Goal: Information Seeking & Learning: Learn about a topic

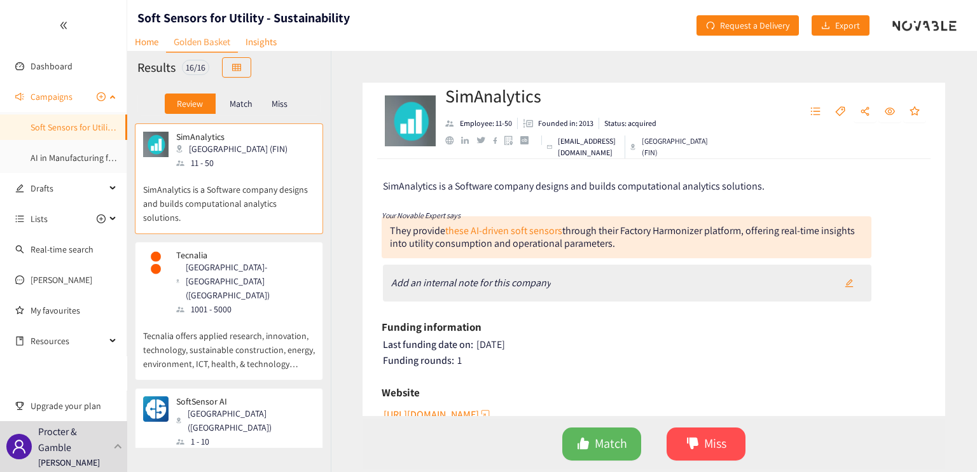
click at [65, 129] on link "Soft Sensors for Utility - Sustainability" at bounding box center [101, 127] width 141 height 11
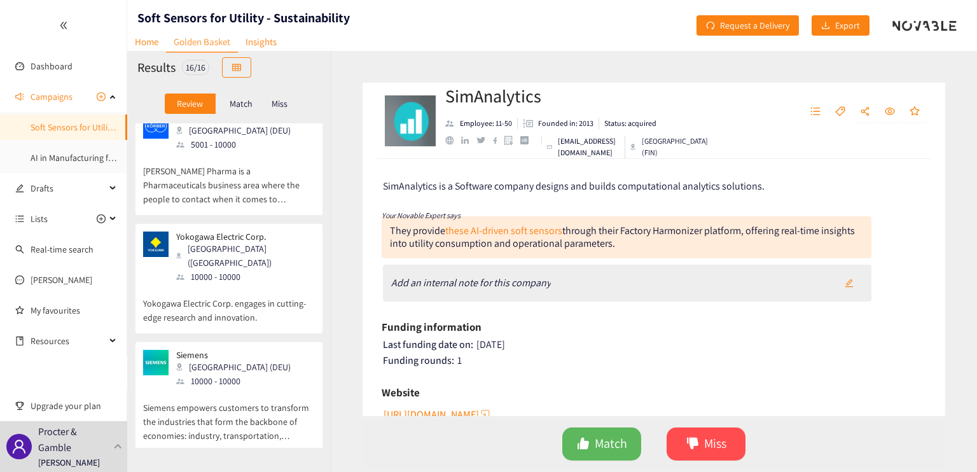
scroll to position [868, 0]
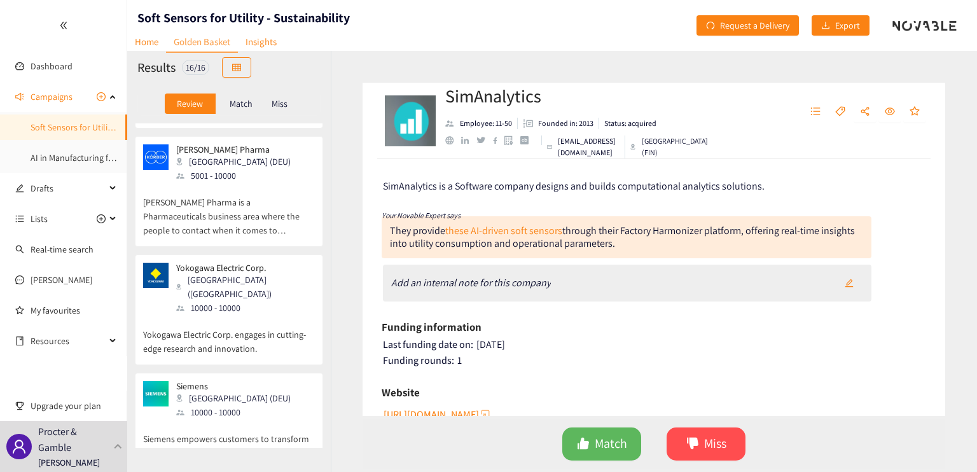
click at [288, 381] on div "Siemens Munich (DEU) 10000 - 10000" at bounding box center [229, 400] width 172 height 38
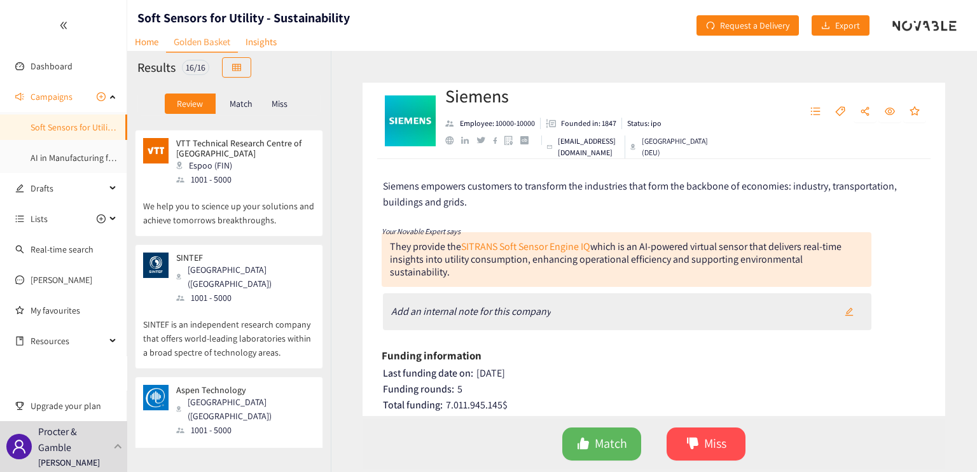
scroll to position [636, 0]
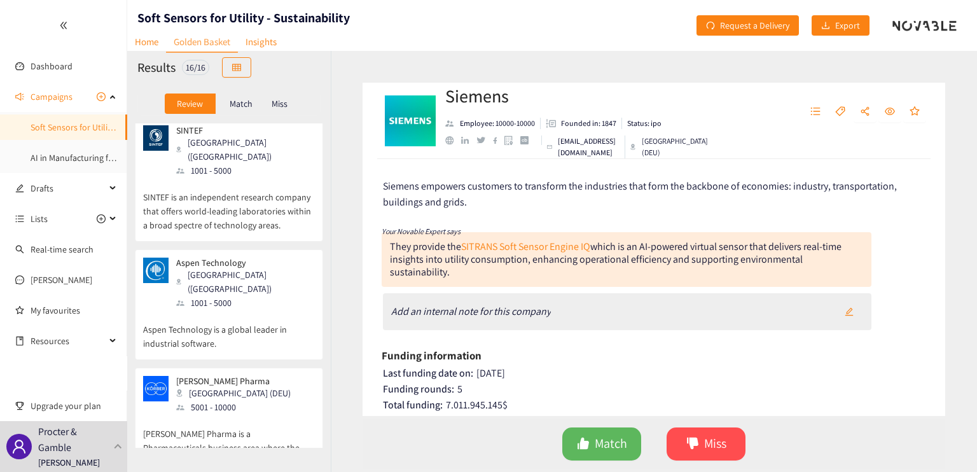
click at [270, 376] on div "[PERSON_NAME] Pharma Hamburg (DEU) 5001 - 10000" at bounding box center [229, 395] width 172 height 38
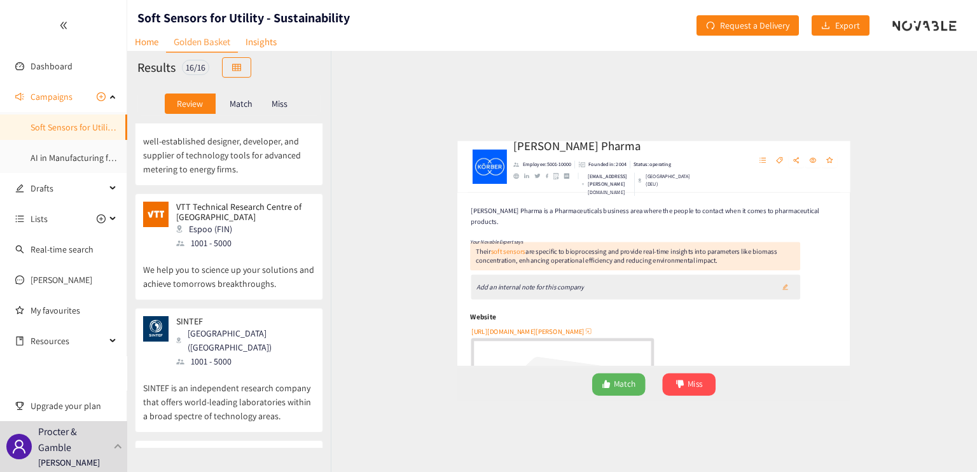
scroll to position [0, 0]
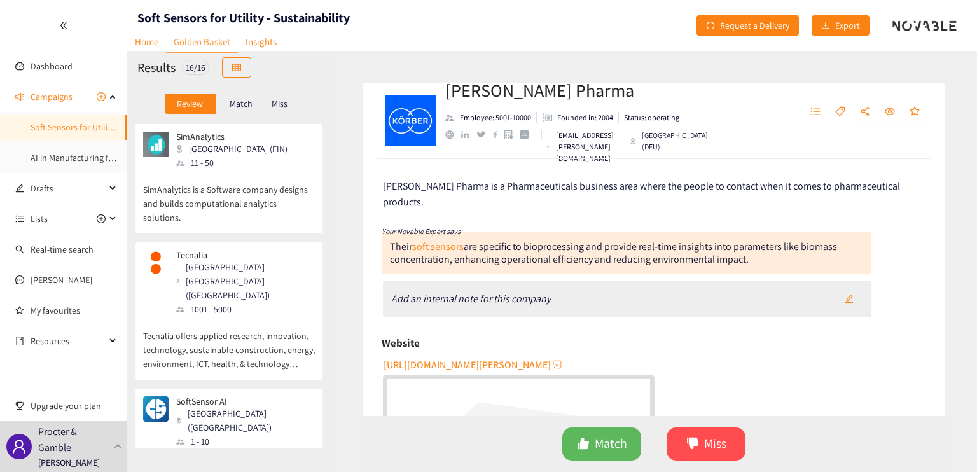
click at [249, 165] on div "SimAnalytics [GEOGRAPHIC_DATA] (FIN) 11 - 50" at bounding box center [229, 151] width 172 height 38
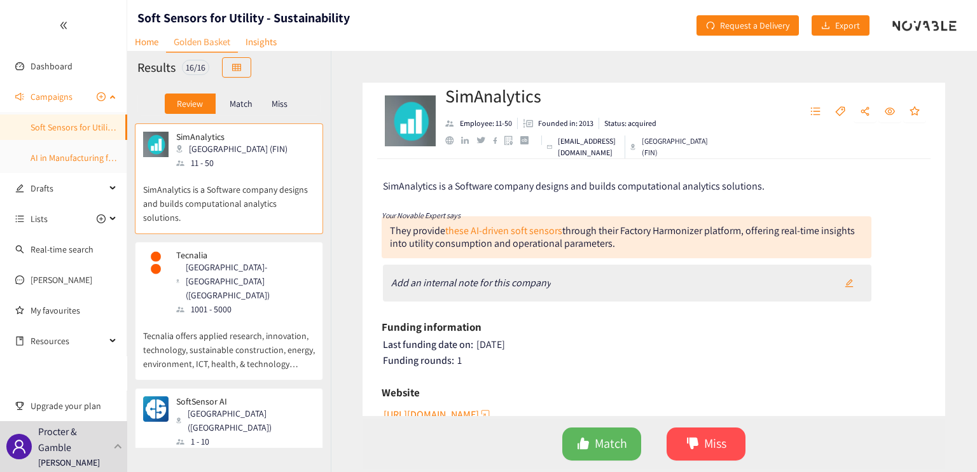
click at [55, 164] on link "AI in Manufacturing for Utilities" at bounding box center [89, 157] width 116 height 11
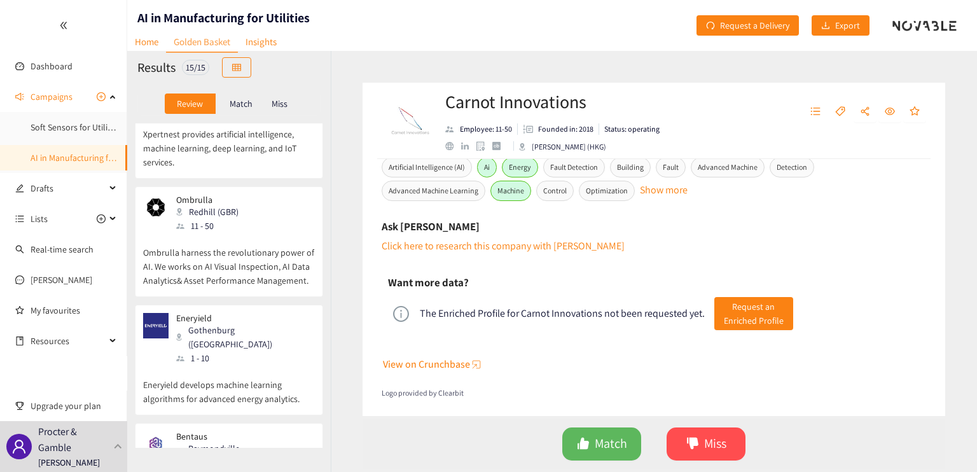
scroll to position [1350, 0]
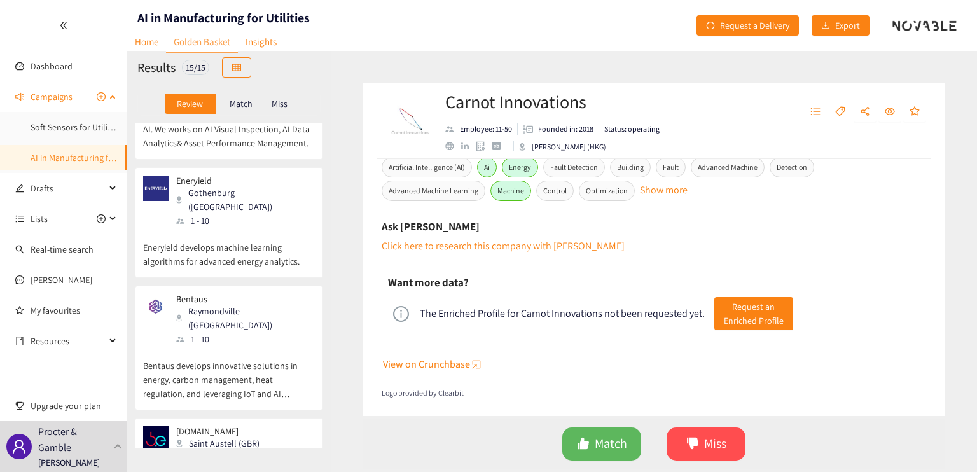
click at [50, 155] on link "AI in Manufacturing for Utilities" at bounding box center [89, 157] width 116 height 11
click at [60, 124] on link "Soft Sensors for Utility - Sustainability" at bounding box center [101, 127] width 141 height 11
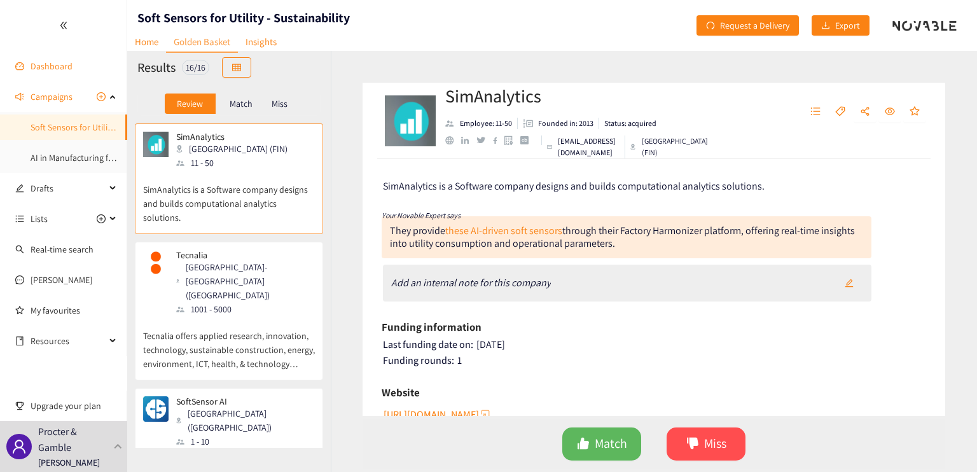
click at [66, 72] on link "Dashboard" at bounding box center [52, 65] width 42 height 11
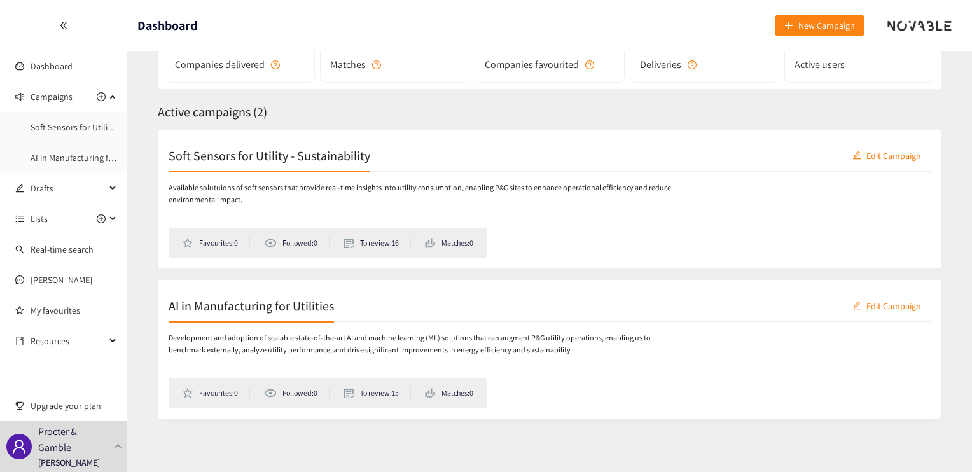
scroll to position [134, 0]
click at [276, 188] on p "Available solutuions of soft sensors that provide real-time insights into utili…" at bounding box center [429, 193] width 520 height 24
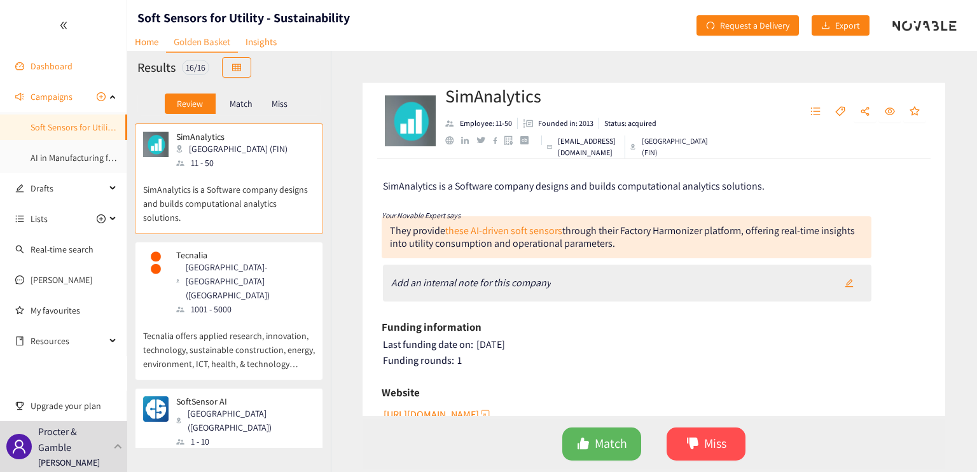
click at [51, 67] on link "Dashboard" at bounding box center [52, 65] width 42 height 11
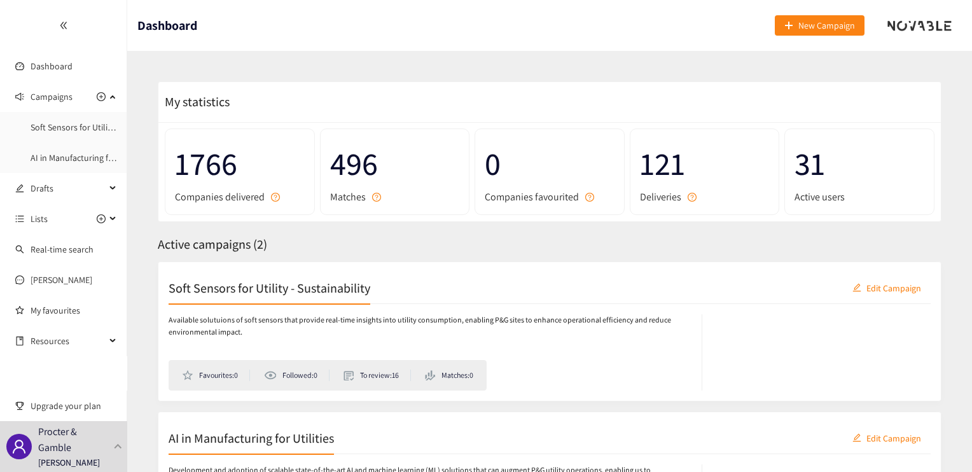
click at [354, 179] on span "496" at bounding box center [395, 164] width 130 height 50
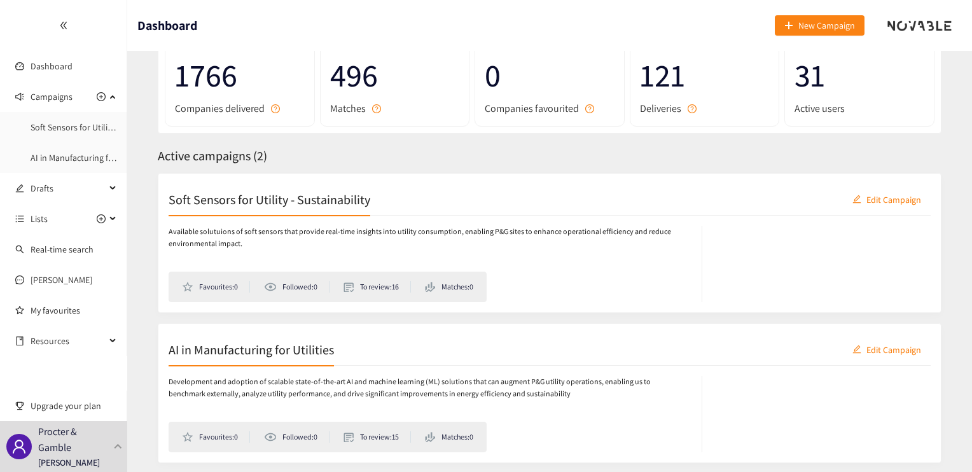
scroll to position [134, 0]
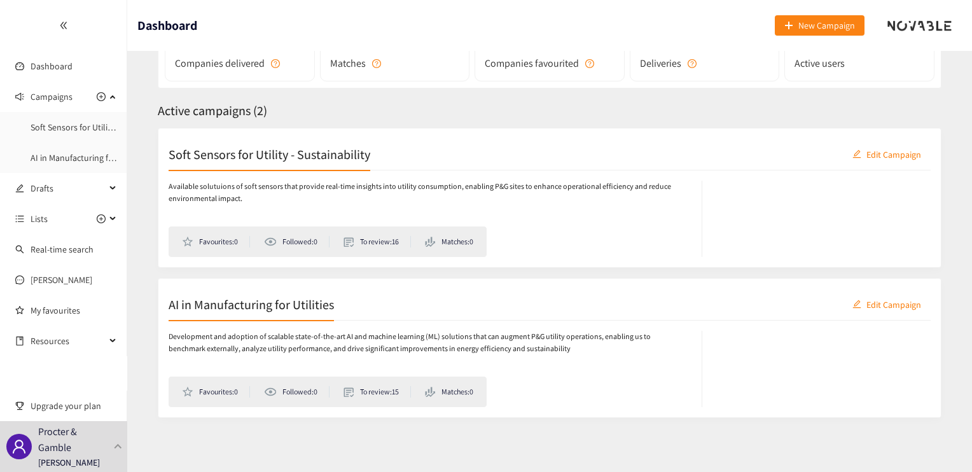
click at [379, 242] on li "To review: 16" at bounding box center [377, 241] width 67 height 11
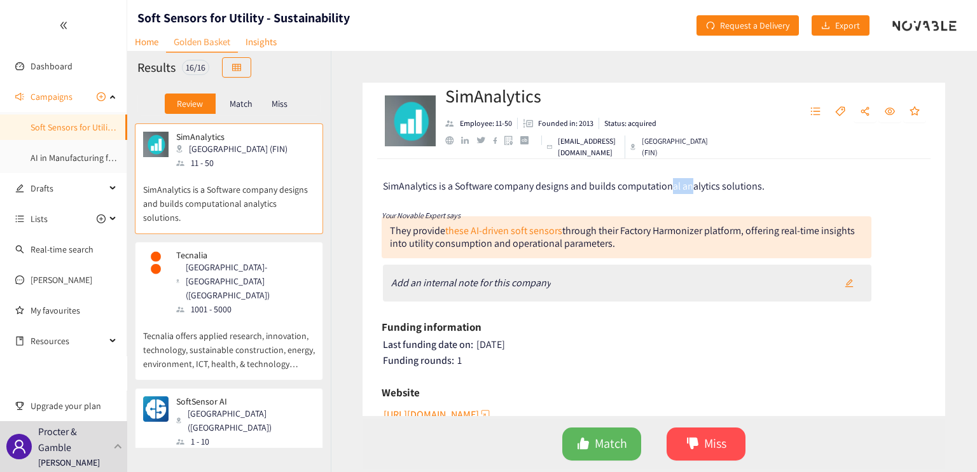
drag, startPoint x: 669, startPoint y: 190, endPoint x: 622, endPoint y: 186, distance: 47.2
click at [662, 190] on span "SimAnalytics is a Software company designs and builds computational analytics s…" at bounding box center [574, 185] width 382 height 13
drag, startPoint x: 494, startPoint y: 182, endPoint x: 575, endPoint y: 192, distance: 82.1
click at [550, 189] on span "SimAnalytics is a Software company designs and builds computational analytics s…" at bounding box center [574, 185] width 382 height 13
drag, startPoint x: 682, startPoint y: 237, endPoint x: 742, endPoint y: 244, distance: 60.2
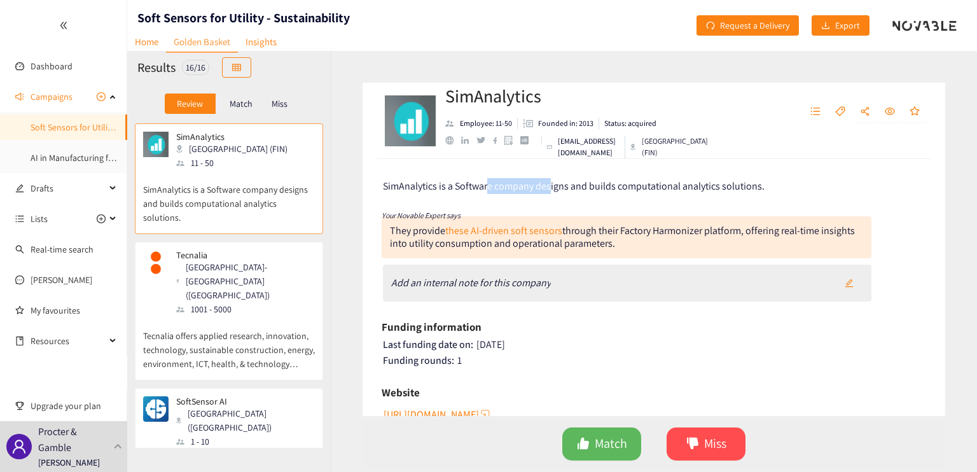
click at [736, 244] on div "They provide these AI-driven soft sensors through their Factory Harmonizer plat…" at bounding box center [627, 237] width 490 height 42
click at [701, 250] on div "They provide these AI-driven soft sensors through their Factory Harmonizer plat…" at bounding box center [627, 237] width 490 height 42
drag, startPoint x: 639, startPoint y: 231, endPoint x: 701, endPoint y: 227, distance: 62.5
click at [701, 227] on div "They provide these AI-driven soft sensors through their Factory Harmonizer plat…" at bounding box center [622, 237] width 465 height 26
drag, startPoint x: 598, startPoint y: 232, endPoint x: 671, endPoint y: 241, distance: 73.7
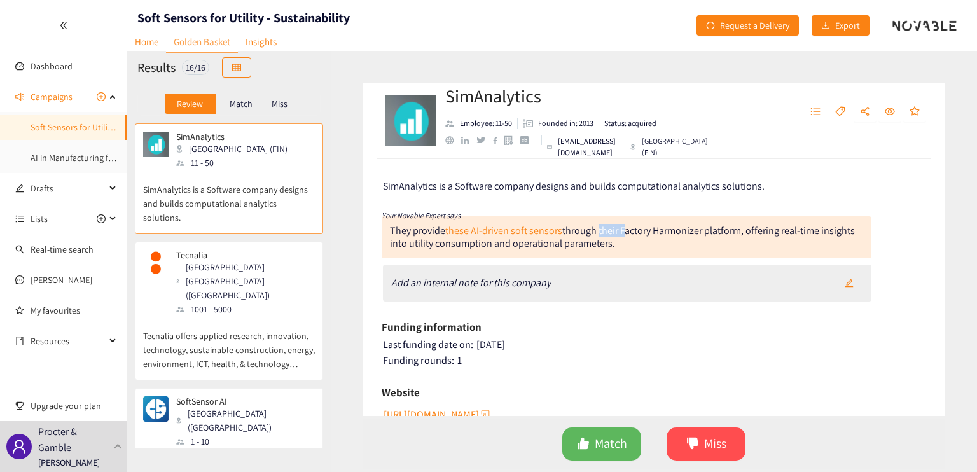
click at [640, 233] on div "They provide these AI-driven soft sensors through their Factory Harmonizer plat…" at bounding box center [622, 237] width 465 height 26
drag, startPoint x: 680, startPoint y: 226, endPoint x: 725, endPoint y: 237, distance: 45.8
click at [697, 227] on div "They provide these AI-driven soft sensors through their Factory Harmonizer plat…" at bounding box center [622, 237] width 465 height 26
drag, startPoint x: 764, startPoint y: 241, endPoint x: 789, endPoint y: 243, distance: 25.6
click at [776, 244] on div "They provide these AI-driven soft sensors through their Factory Harmonizer plat…" at bounding box center [627, 237] width 490 height 42
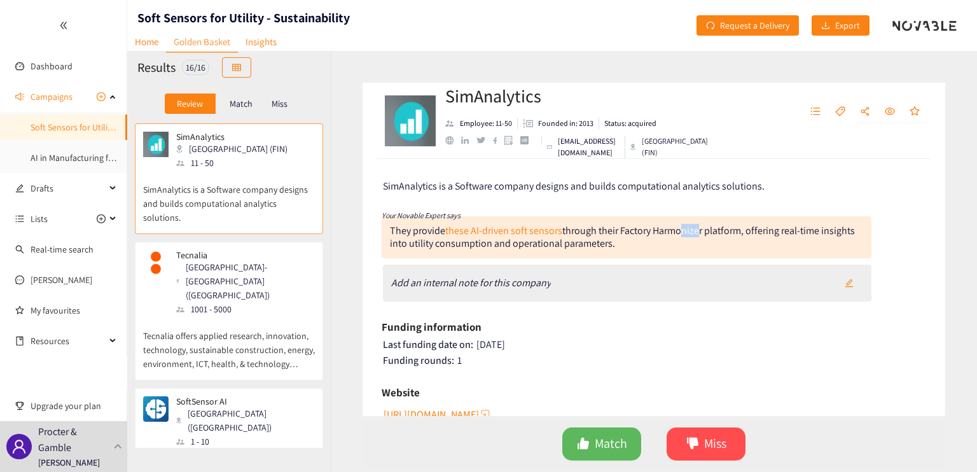
click at [724, 243] on div "They provide these AI-driven soft sensors through their Factory Harmonizer plat…" at bounding box center [627, 237] width 490 height 42
drag, startPoint x: 548, startPoint y: 241, endPoint x: 621, endPoint y: 245, distance: 73.3
click at [601, 244] on div "They provide these AI-driven soft sensors through their Factory Harmonizer plat…" at bounding box center [622, 237] width 465 height 26
click at [626, 246] on div "They provide these AI-driven soft sensors through their Factory Harmonizer plat…" at bounding box center [627, 237] width 490 height 42
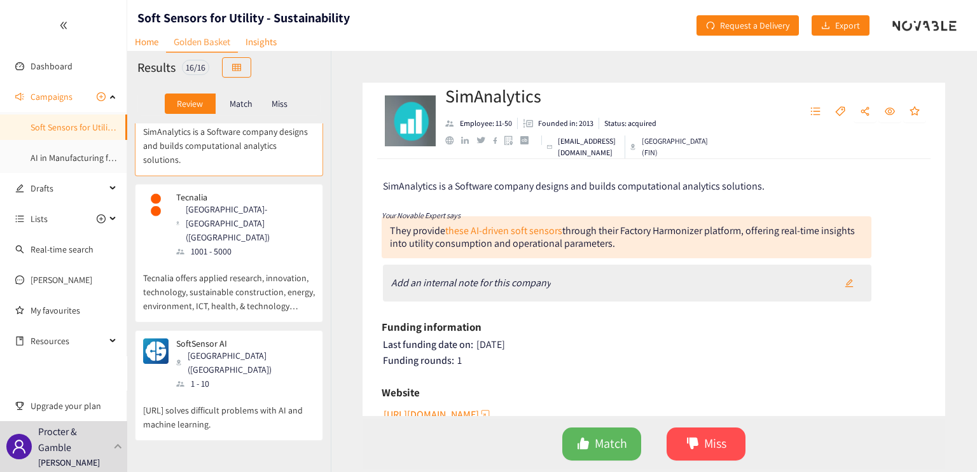
scroll to position [127, 0]
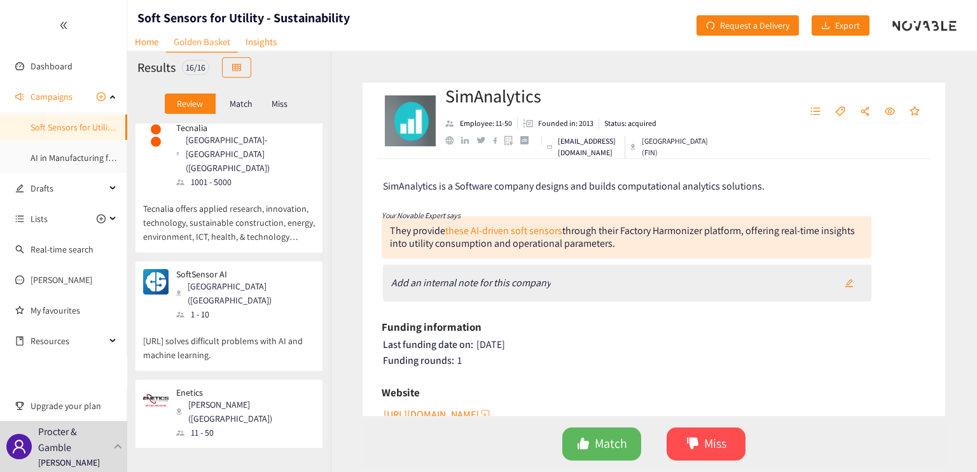
click at [262, 321] on p "[URL] solves difficult problems with AI and machine learning." at bounding box center [229, 341] width 172 height 41
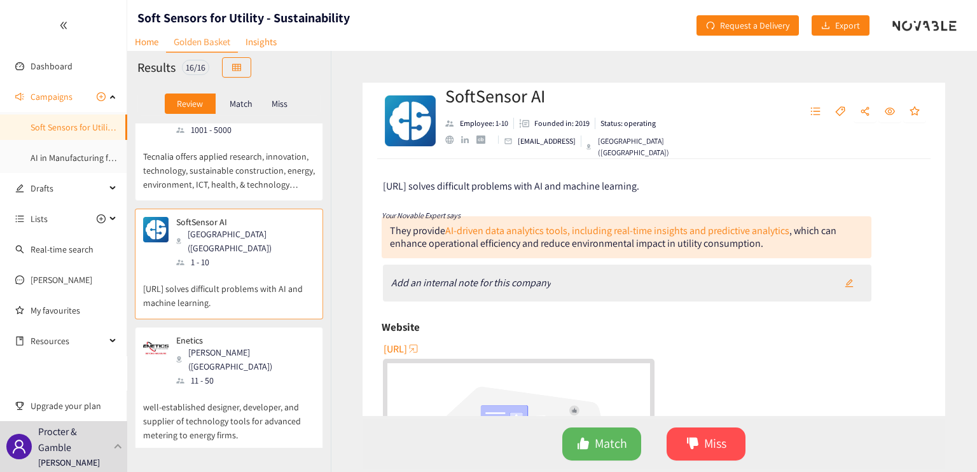
scroll to position [255, 0]
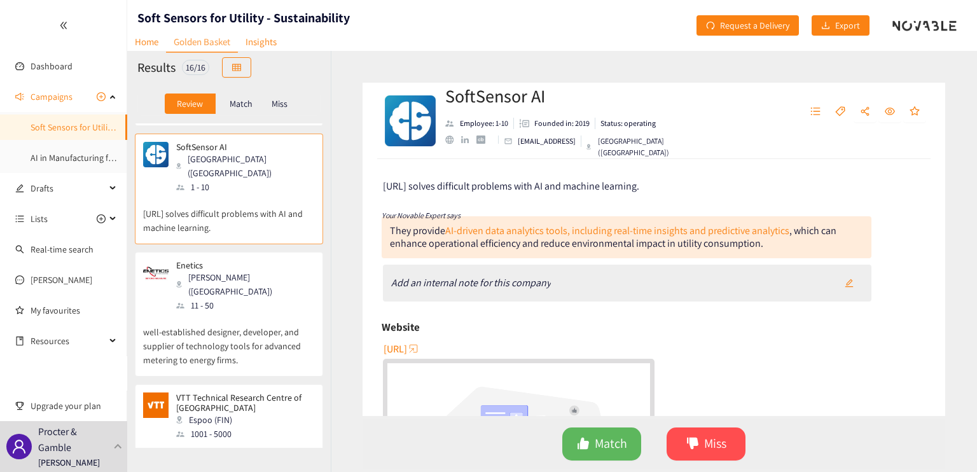
click at [232, 312] on p "well-established designer, developer, and supplier of technology tools for adva…" at bounding box center [229, 339] width 172 height 55
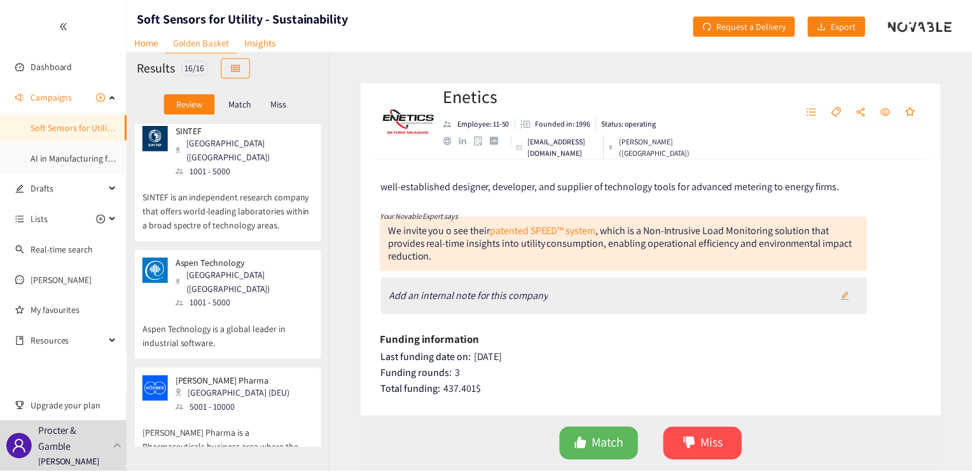
scroll to position [0, 0]
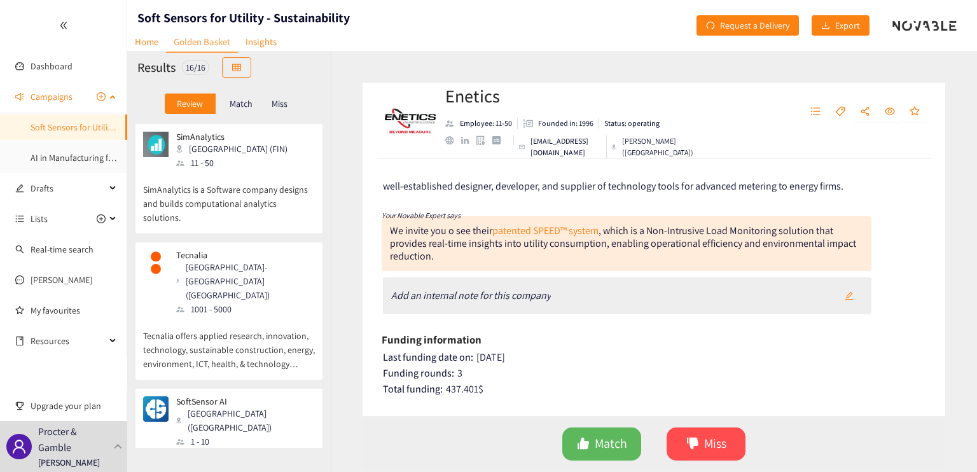
click at [64, 122] on link "Soft Sensors for Utility - Sustainability" at bounding box center [101, 127] width 141 height 11
click at [50, 61] on link "Dashboard" at bounding box center [52, 65] width 42 height 11
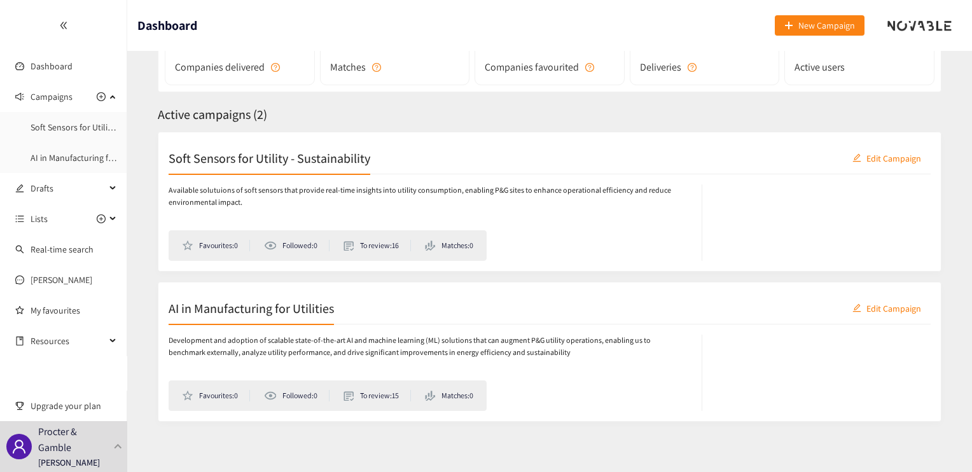
scroll to position [134, 0]
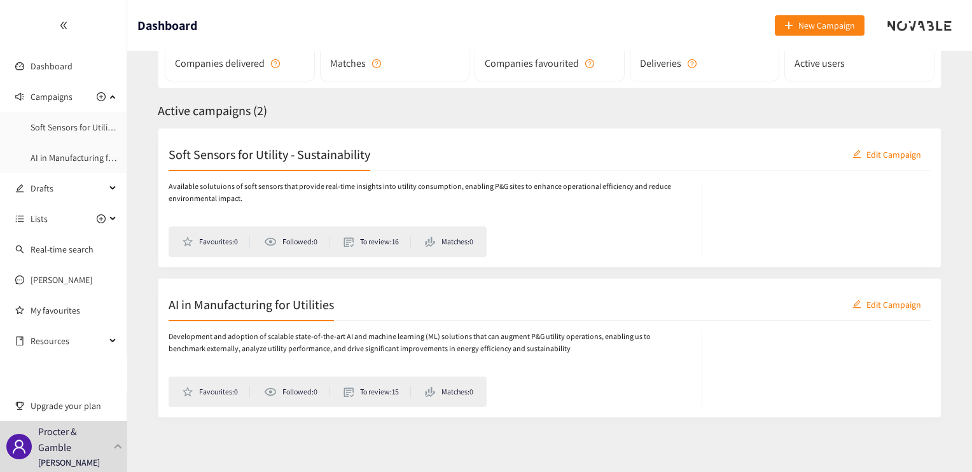
click at [248, 338] on p "Development and adoption of scalable state-of-the-art AI and machine learning (…" at bounding box center [429, 343] width 520 height 24
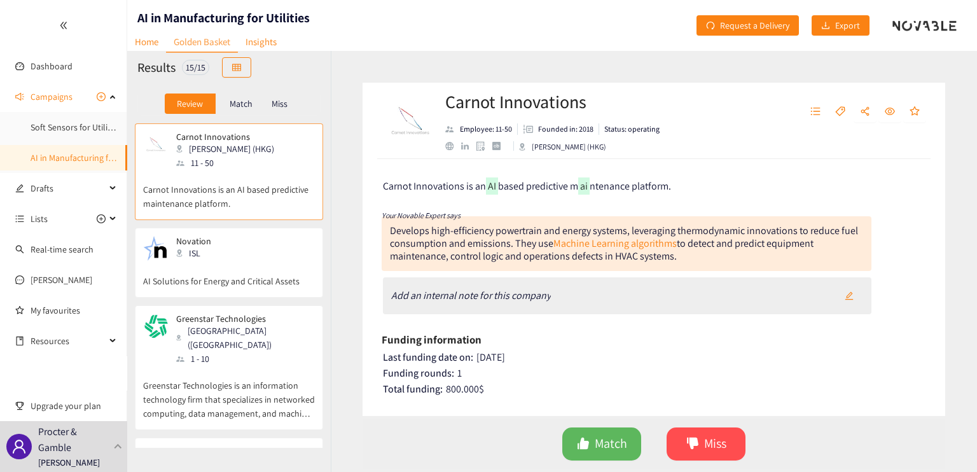
drag, startPoint x: 513, startPoint y: 242, endPoint x: 675, endPoint y: 254, distance: 162.1
click at [675, 254] on div "Develops high-efficiency powertrain and energy systems, leveraging thermodynami…" at bounding box center [624, 243] width 468 height 39
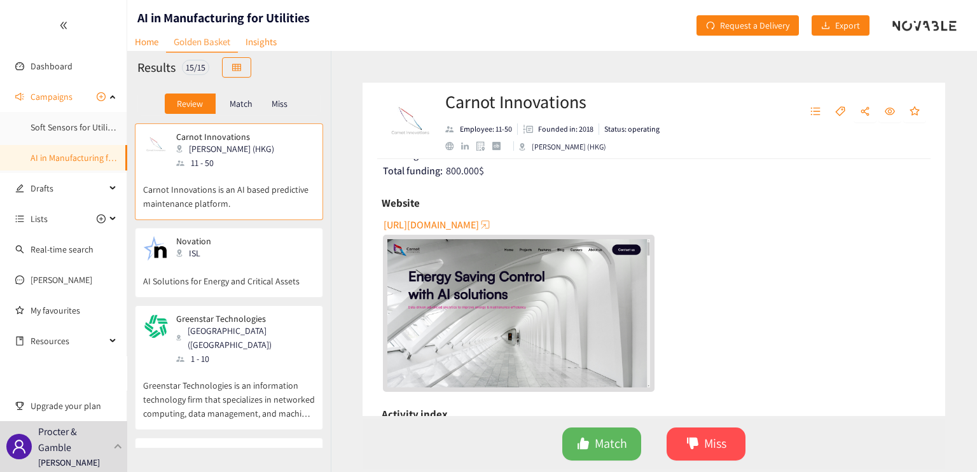
scroll to position [155, 0]
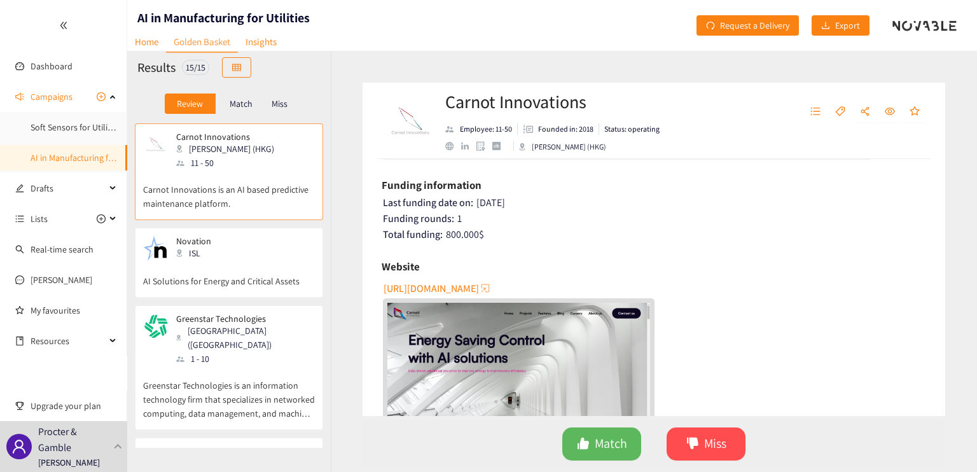
click at [286, 264] on p "AI Solutions for Energy and Critical Assets" at bounding box center [229, 275] width 172 height 27
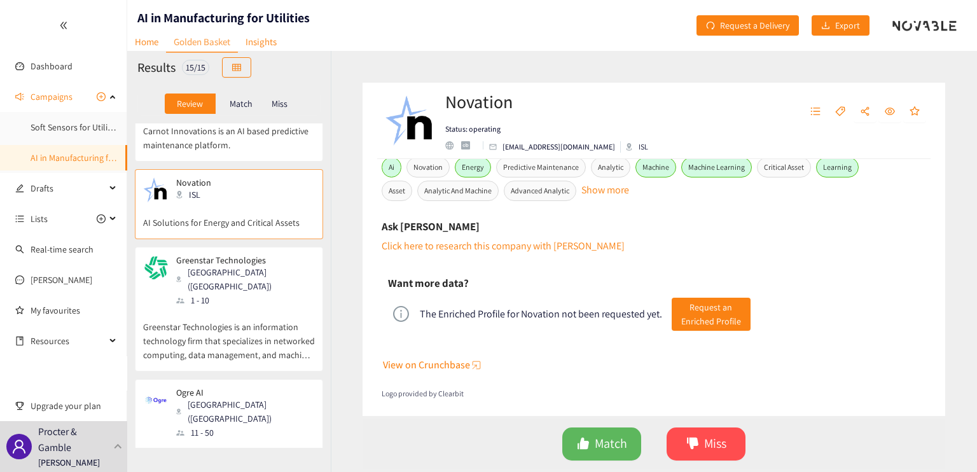
scroll to position [127, 0]
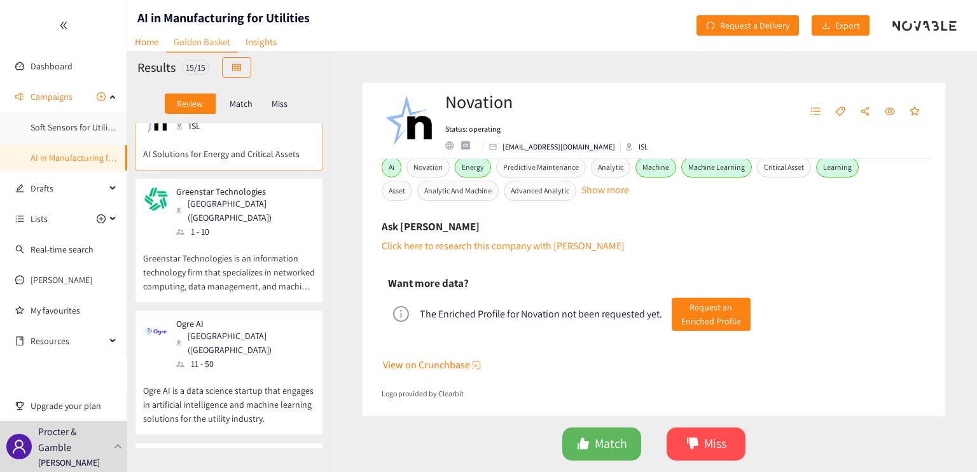
click at [237, 371] on p "Ogre AI is a data science startup that engages in artificial intelligence and m…" at bounding box center [229, 398] width 172 height 55
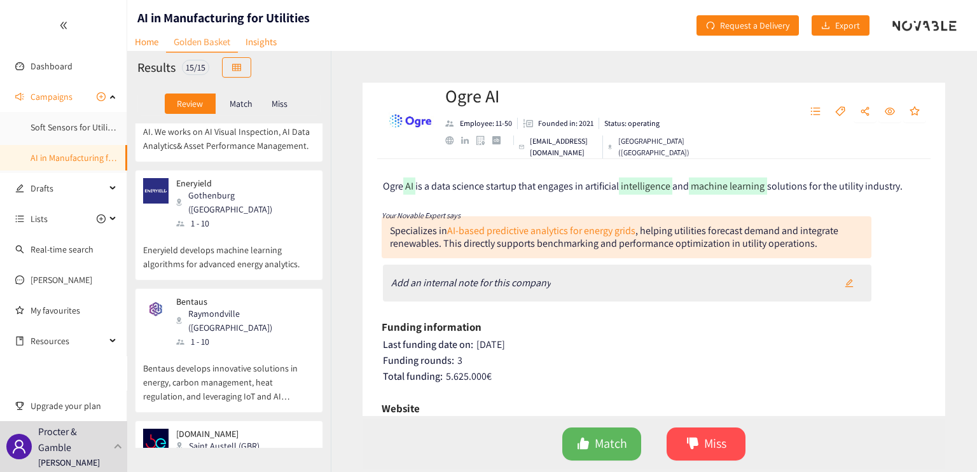
scroll to position [1350, 0]
click at [111, 184] on div "Drafts" at bounding box center [63, 188] width 127 height 25
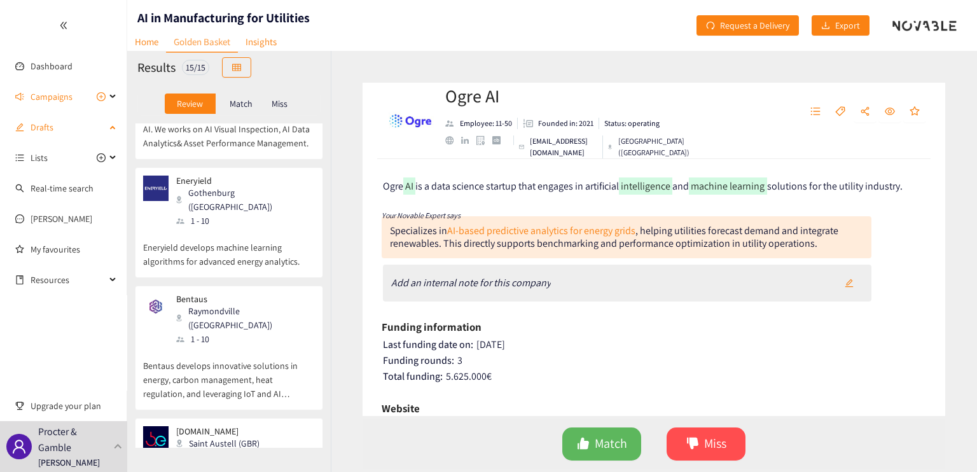
click at [116, 130] on div "Drafts" at bounding box center [63, 127] width 127 height 25
click at [115, 127] on div "Drafts" at bounding box center [63, 127] width 127 height 25
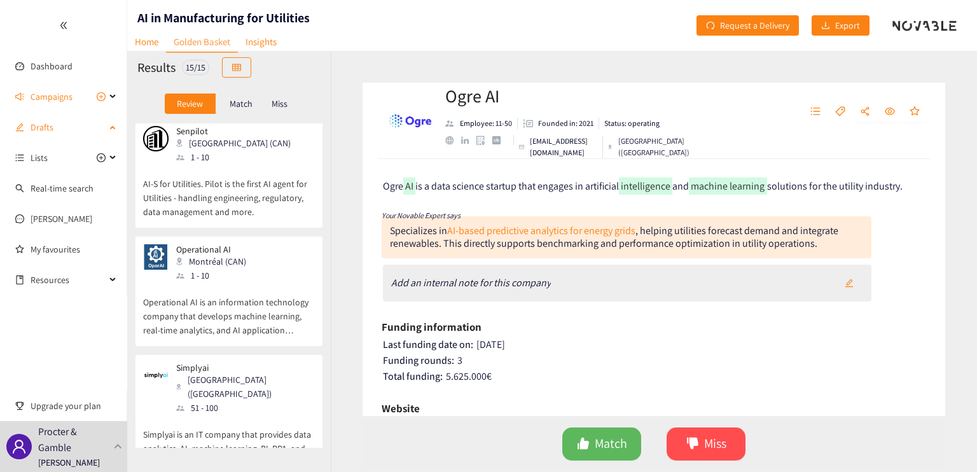
scroll to position [586, 0]
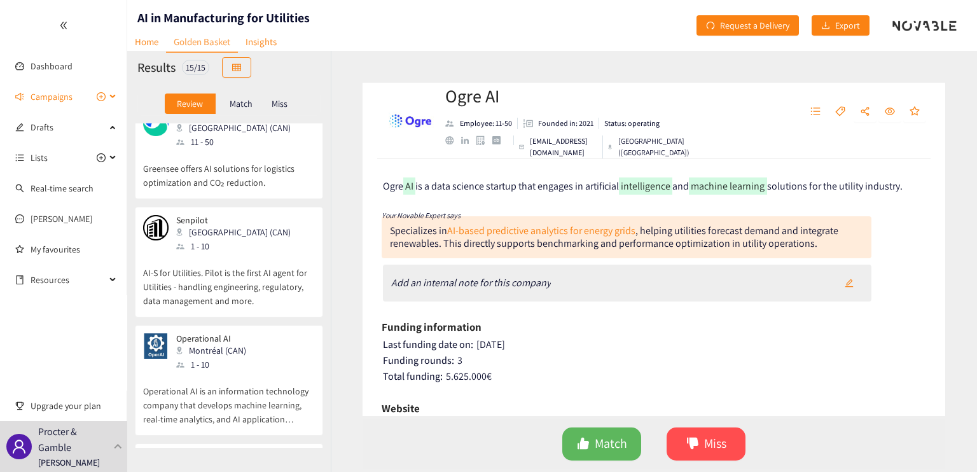
click at [111, 97] on icon at bounding box center [114, 97] width 6 height 0
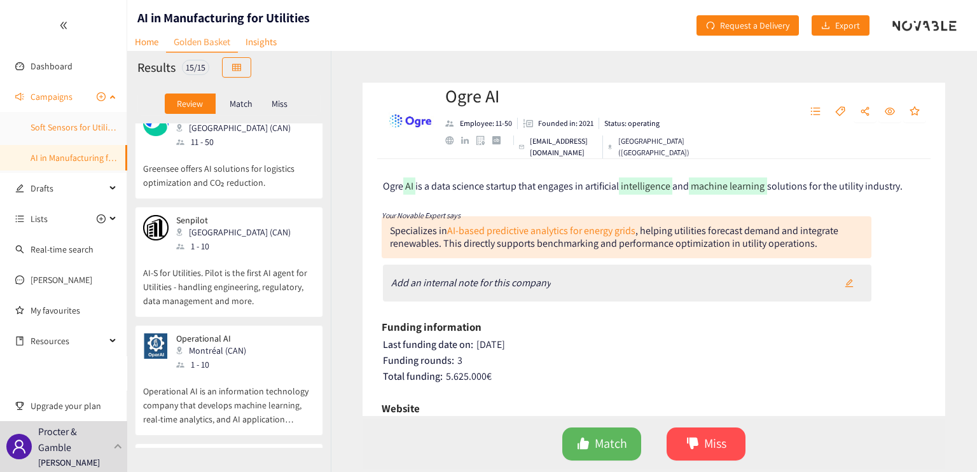
click at [71, 126] on link "Soft Sensors for Utility - Sustainability" at bounding box center [101, 127] width 141 height 11
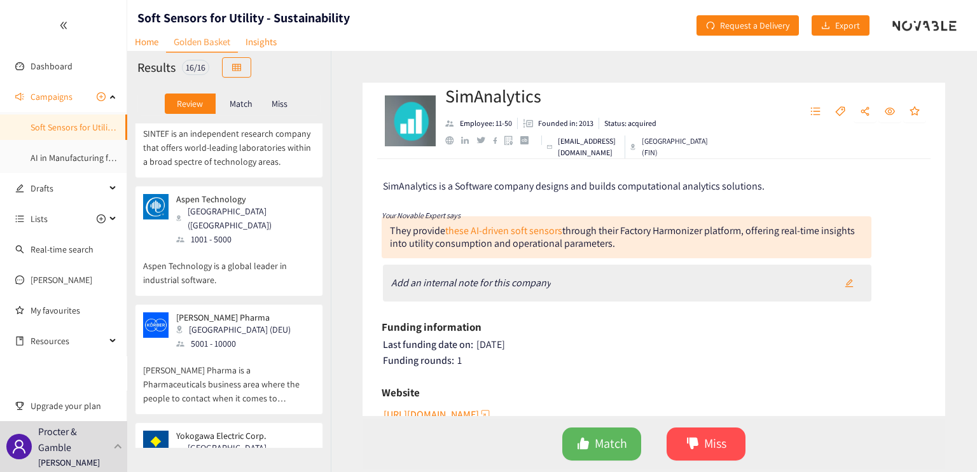
scroll to position [1018, 0]
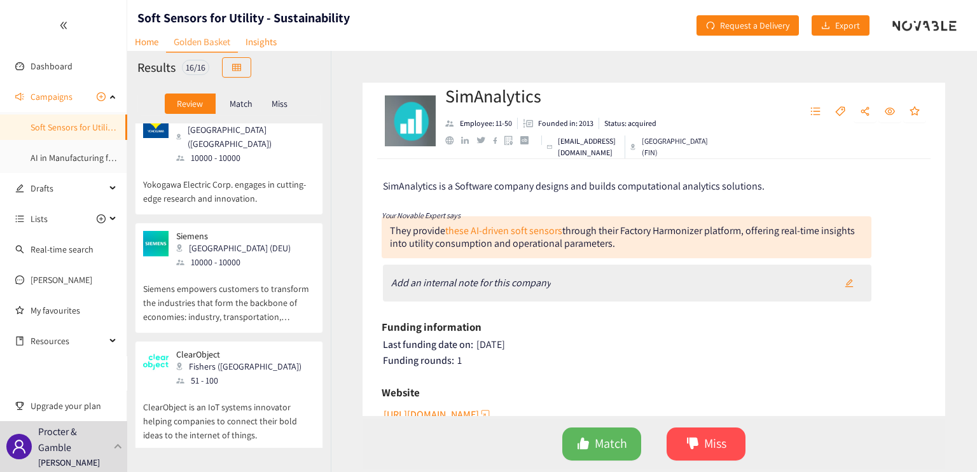
click at [222, 269] on p "Siemens empowers customers to transform the industries that form the backbone o…" at bounding box center [229, 296] width 172 height 55
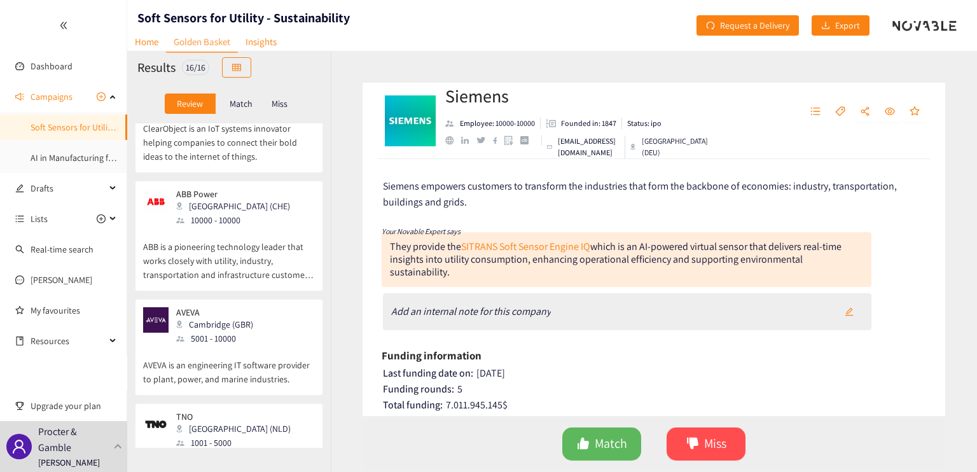
scroll to position [1336, 0]
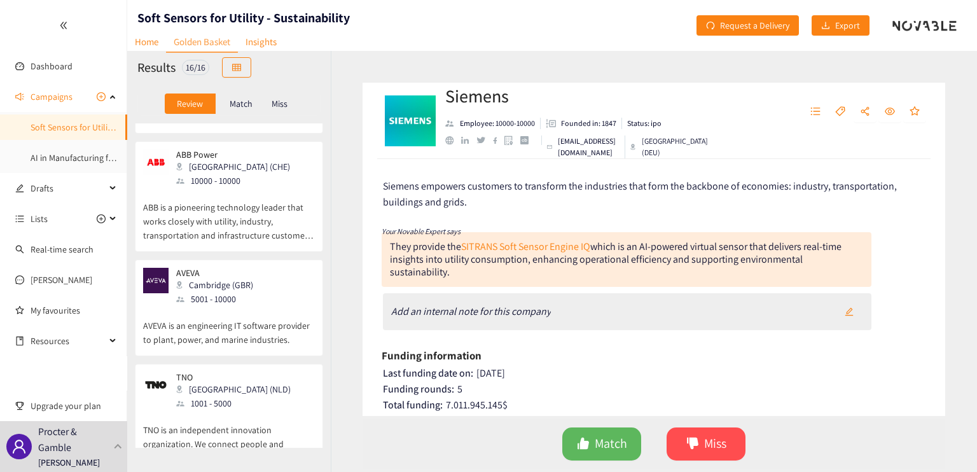
click at [636, 399] on div "Total funding: 7.011.945.145 $" at bounding box center [655, 405] width 544 height 13
click at [629, 383] on div "Funding rounds: 5" at bounding box center [655, 389] width 544 height 13
click at [76, 251] on link "Real-time search" at bounding box center [62, 249] width 63 height 11
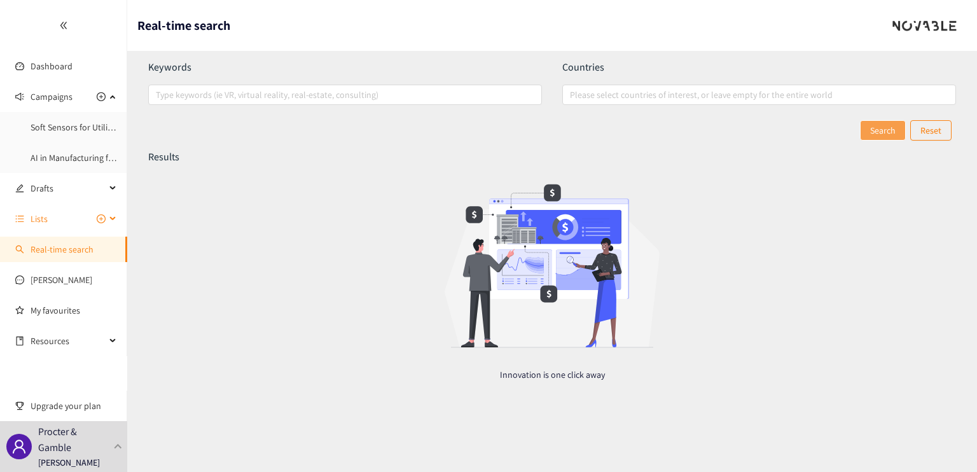
click at [61, 220] on span "Lists" at bounding box center [68, 218] width 75 height 25
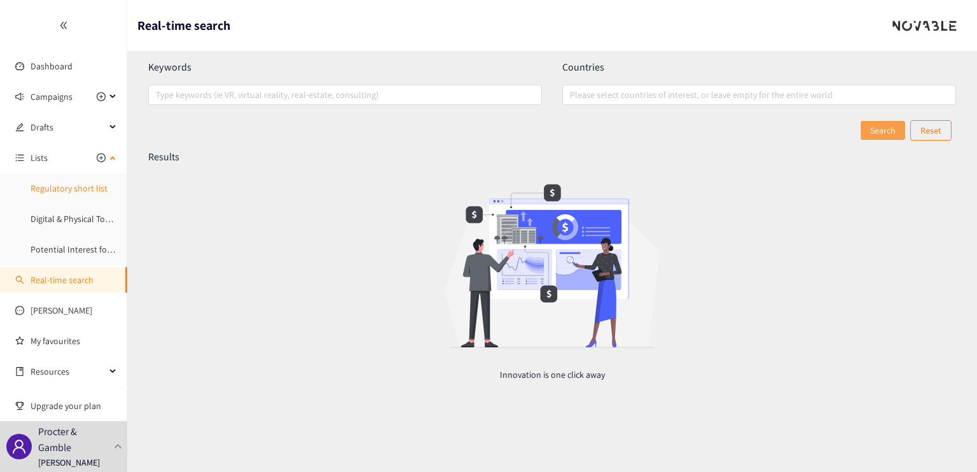
click at [82, 183] on link "Regulatory short list" at bounding box center [69, 188] width 77 height 11
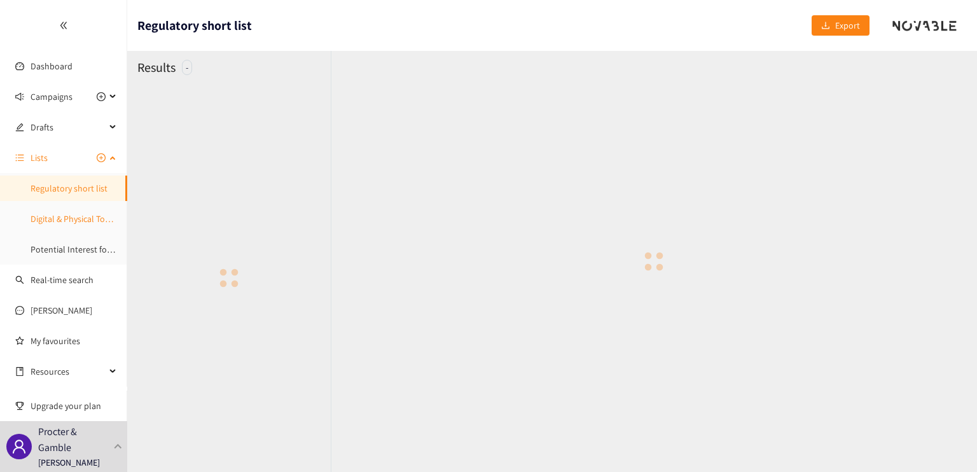
click at [79, 215] on link "Digital & Physical Touches Tracking Companies" at bounding box center [118, 218] width 174 height 11
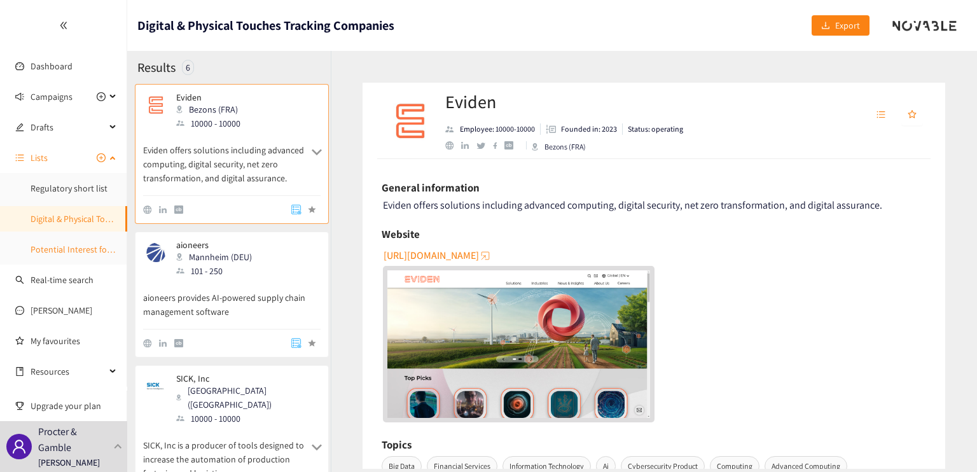
click at [73, 249] on link "Potential Interest for other briefs" at bounding box center [93, 249] width 125 height 11
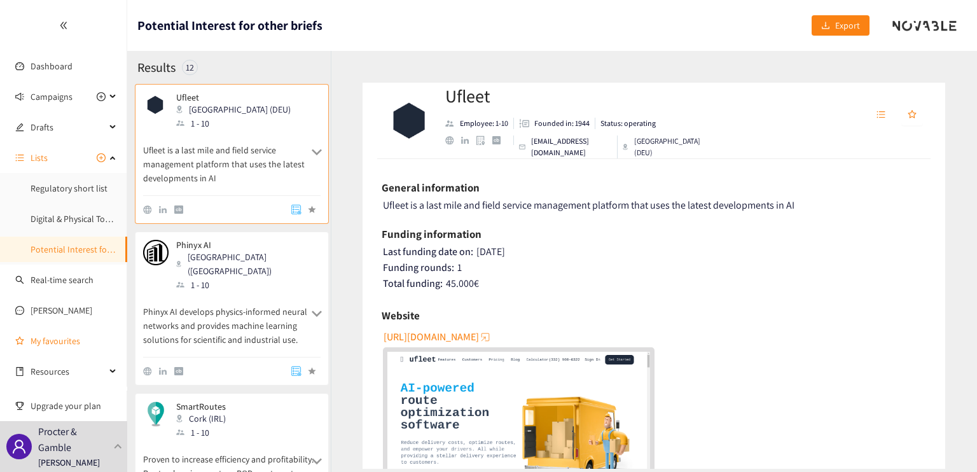
click at [73, 342] on link "My favourites" at bounding box center [74, 340] width 87 height 25
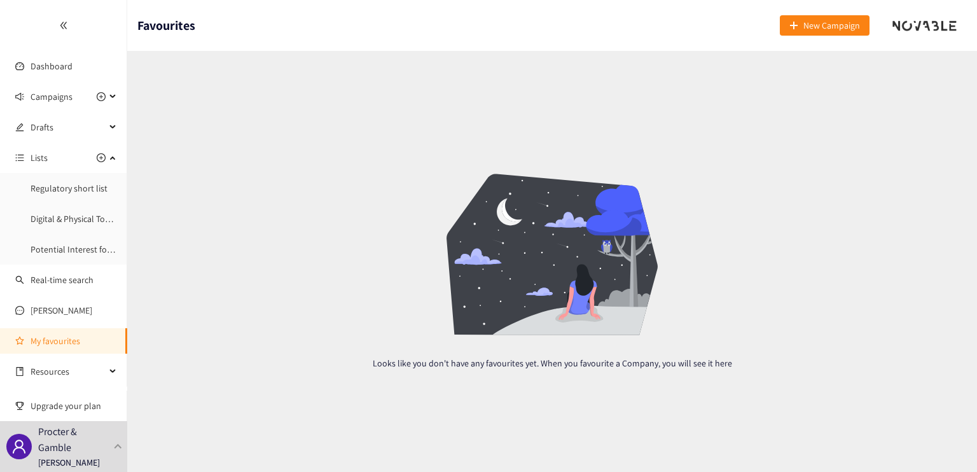
click at [75, 341] on link "My favourites" at bounding box center [74, 340] width 87 height 25
click at [83, 371] on span "Resources" at bounding box center [68, 371] width 75 height 25
click at [110, 127] on div "Drafts" at bounding box center [63, 127] width 127 height 25
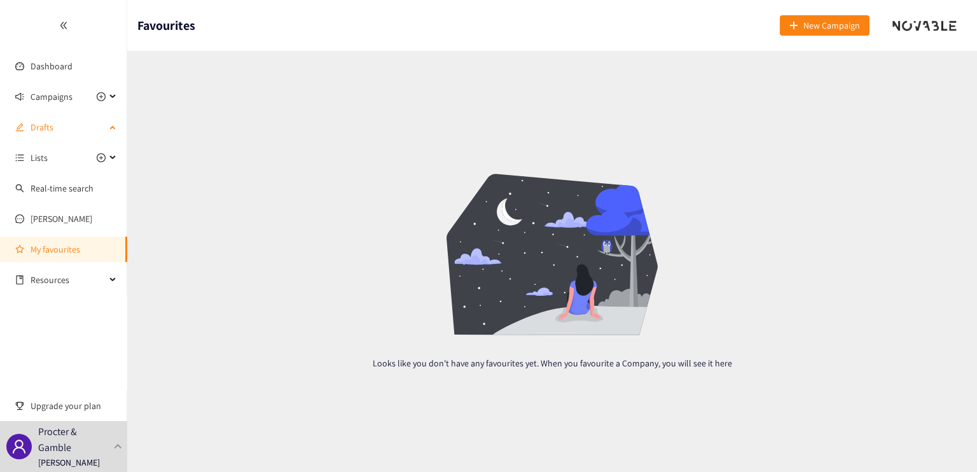
click at [110, 127] on div "Drafts" at bounding box center [63, 127] width 127 height 25
click at [14, 127] on div "Drafts" at bounding box center [63, 127] width 127 height 25
click at [69, 91] on span "Campaigns" at bounding box center [52, 96] width 42 height 25
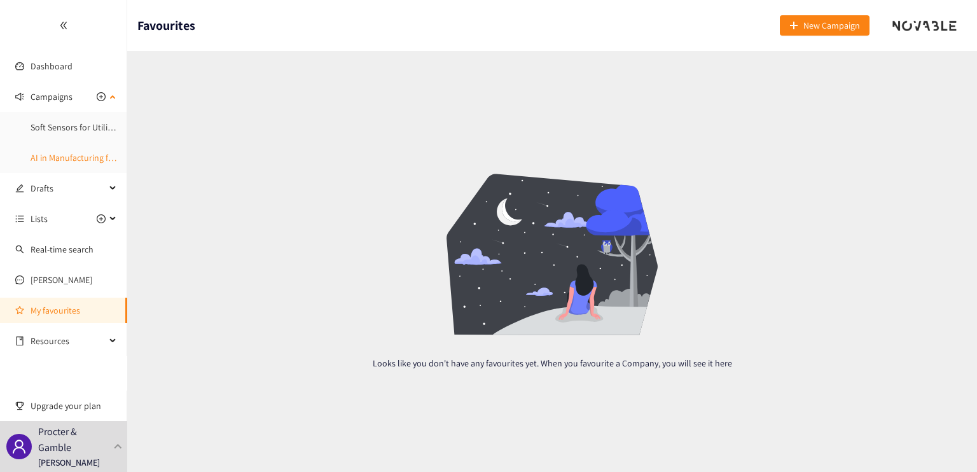
click at [87, 160] on link "AI in Manufacturing for Utilities" at bounding box center [89, 157] width 116 height 11
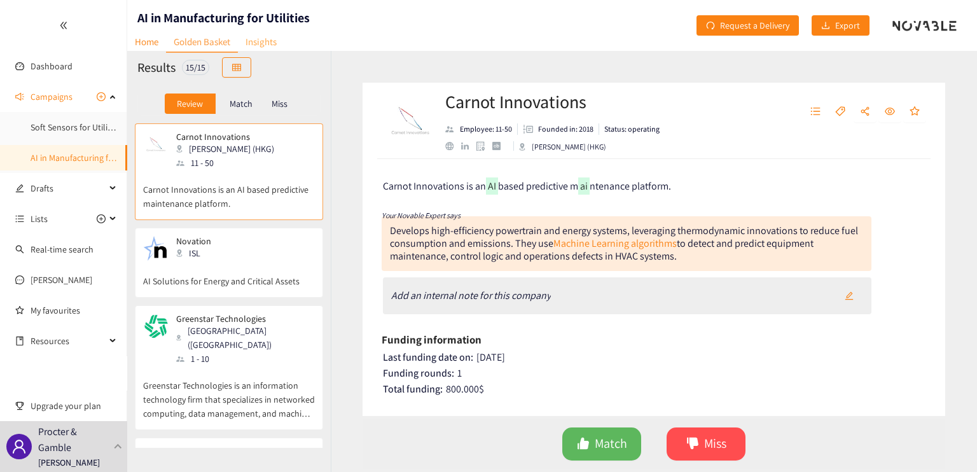
click at [269, 45] on link "Insights" at bounding box center [261, 42] width 46 height 20
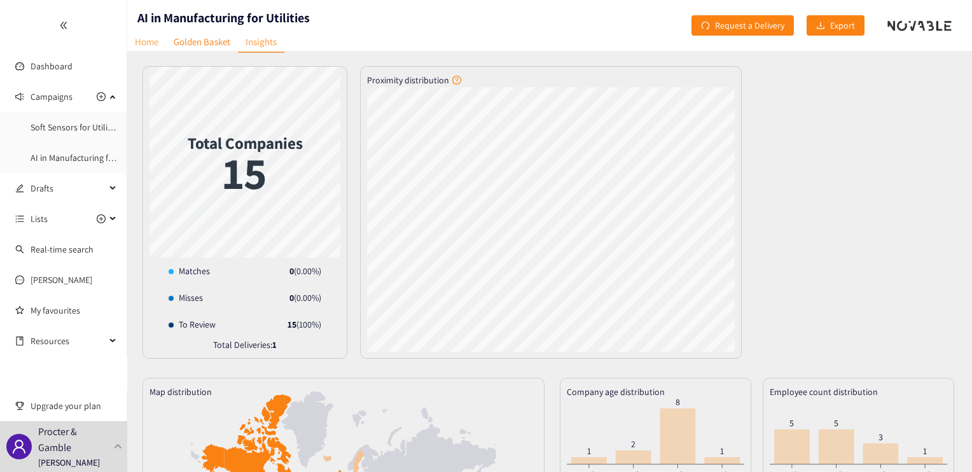
click at [139, 43] on link "Home" at bounding box center [146, 42] width 39 height 20
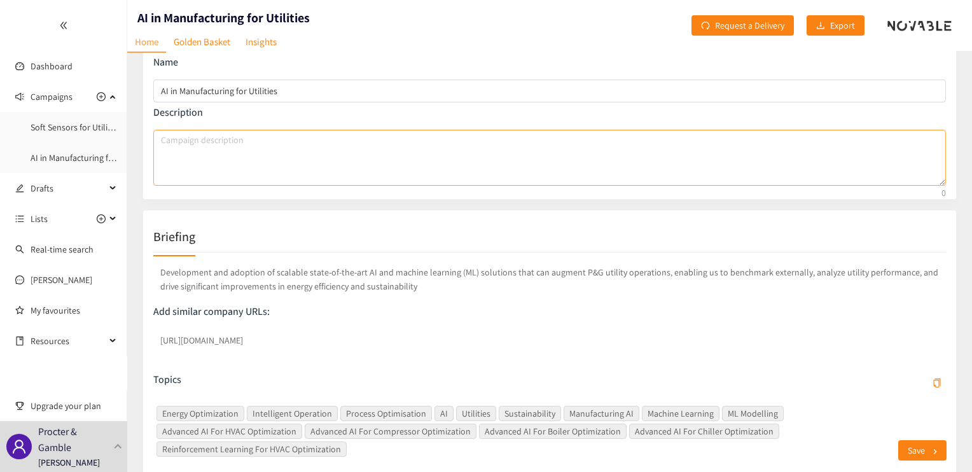
scroll to position [191, 0]
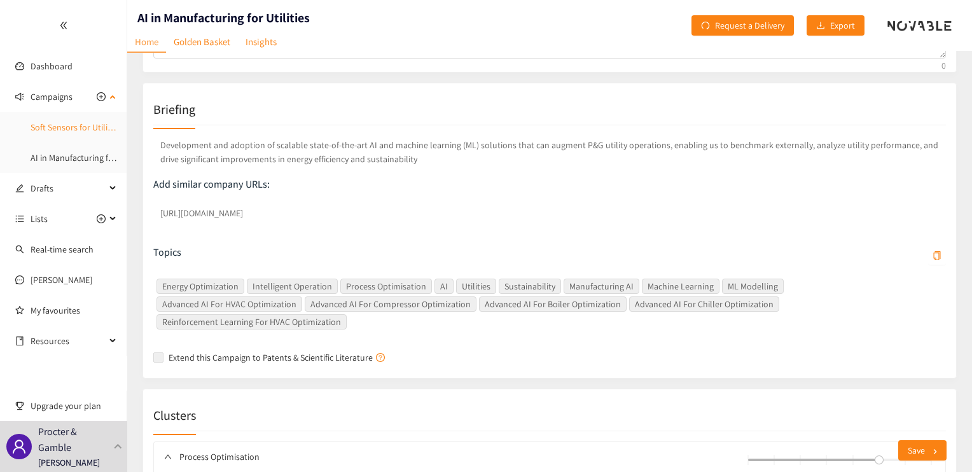
click at [66, 130] on link "Soft Sensors for Utility - Sustainability" at bounding box center [101, 127] width 141 height 11
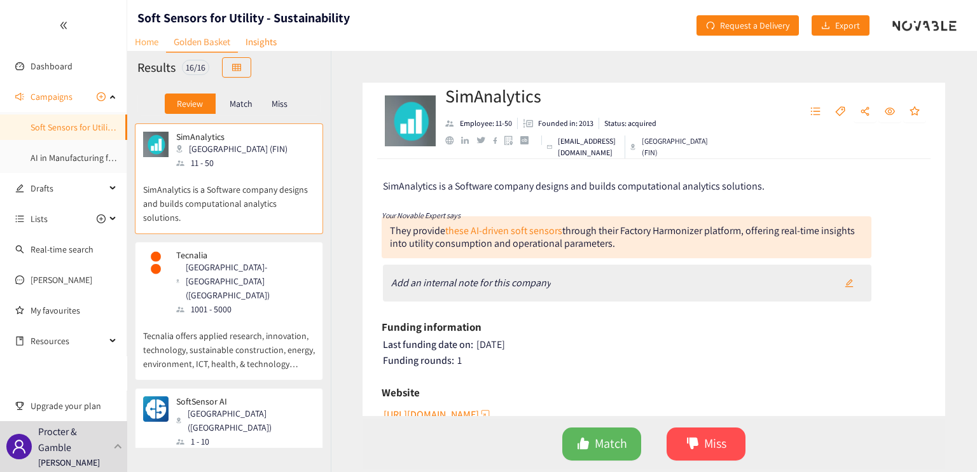
click at [149, 38] on link "Home" at bounding box center [146, 42] width 39 height 20
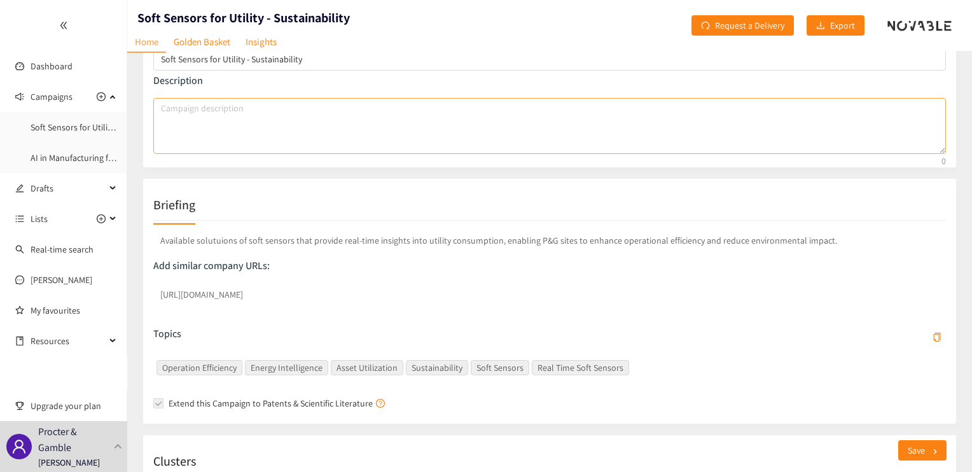
scroll to position [127, 0]
